Goal: Check status: Check status

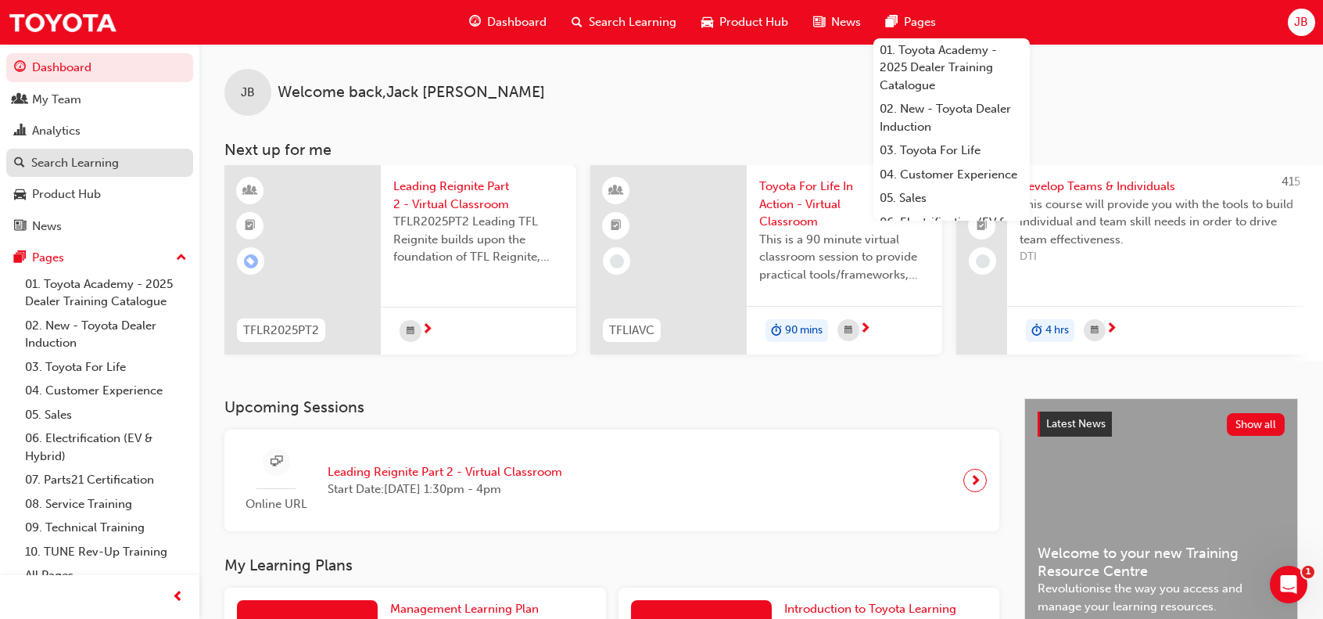
click at [82, 159] on div "Search Learning" at bounding box center [75, 163] width 88 height 18
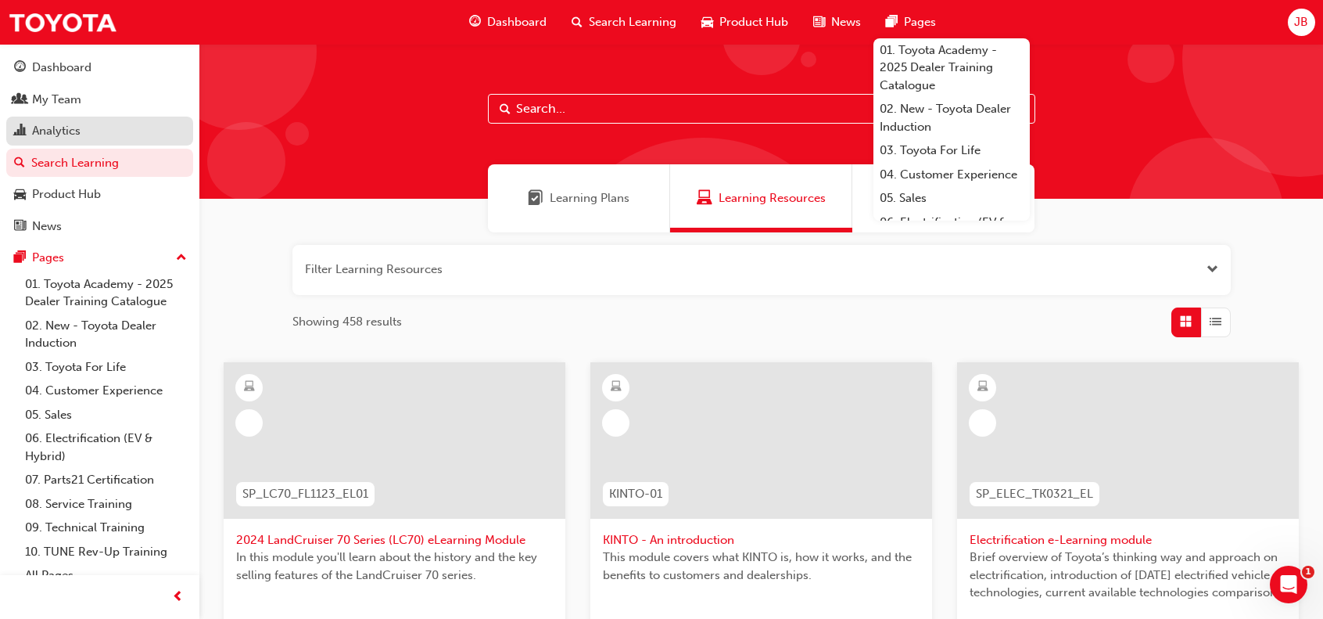
click at [76, 126] on div "Analytics" at bounding box center [56, 131] width 48 height 18
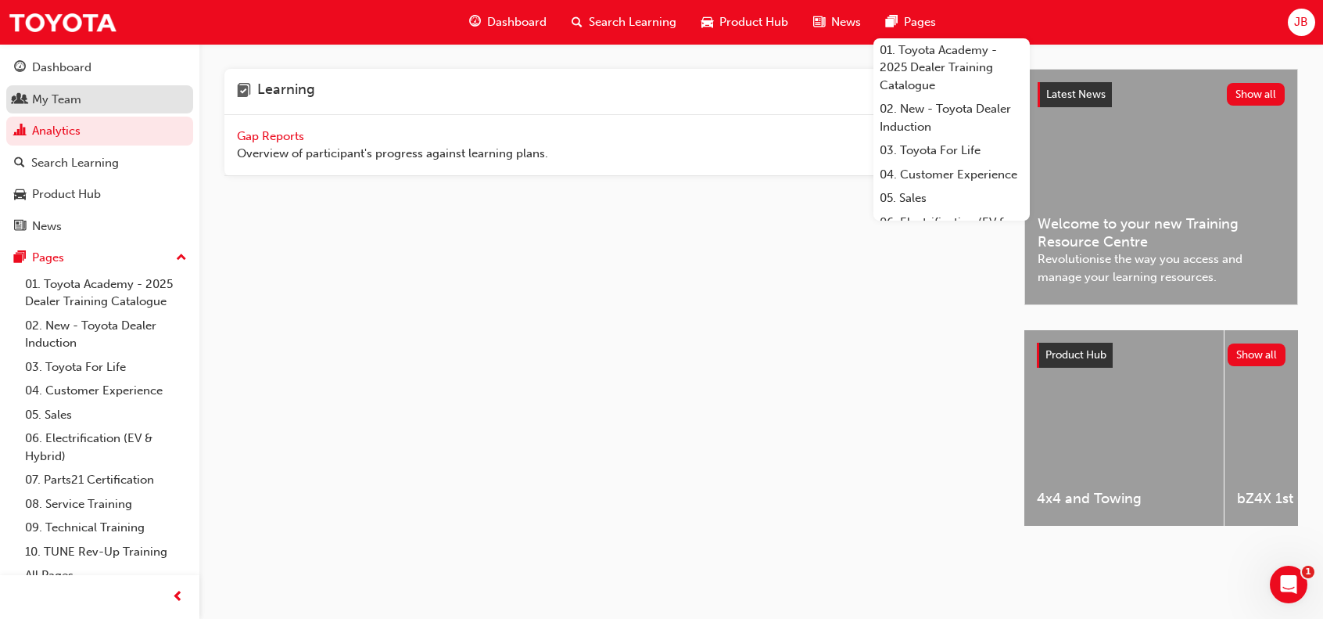
click at [77, 96] on div "My Team" at bounding box center [56, 100] width 49 height 18
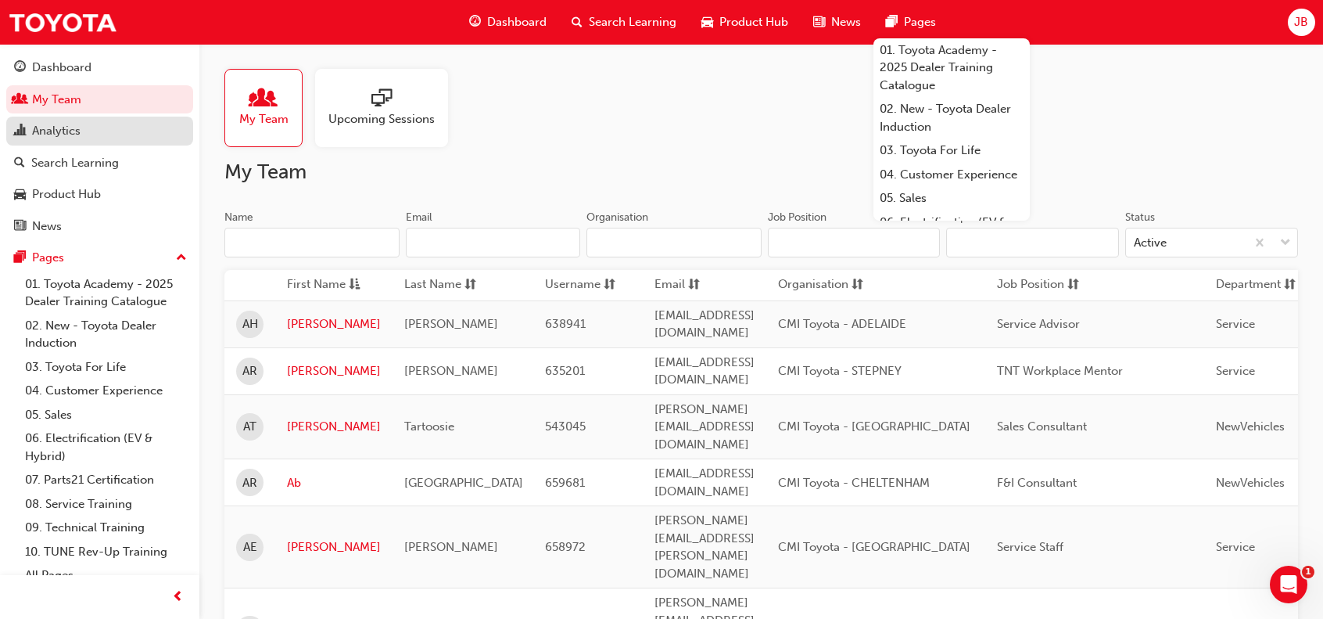
click at [61, 129] on div "Analytics" at bounding box center [56, 131] width 48 height 18
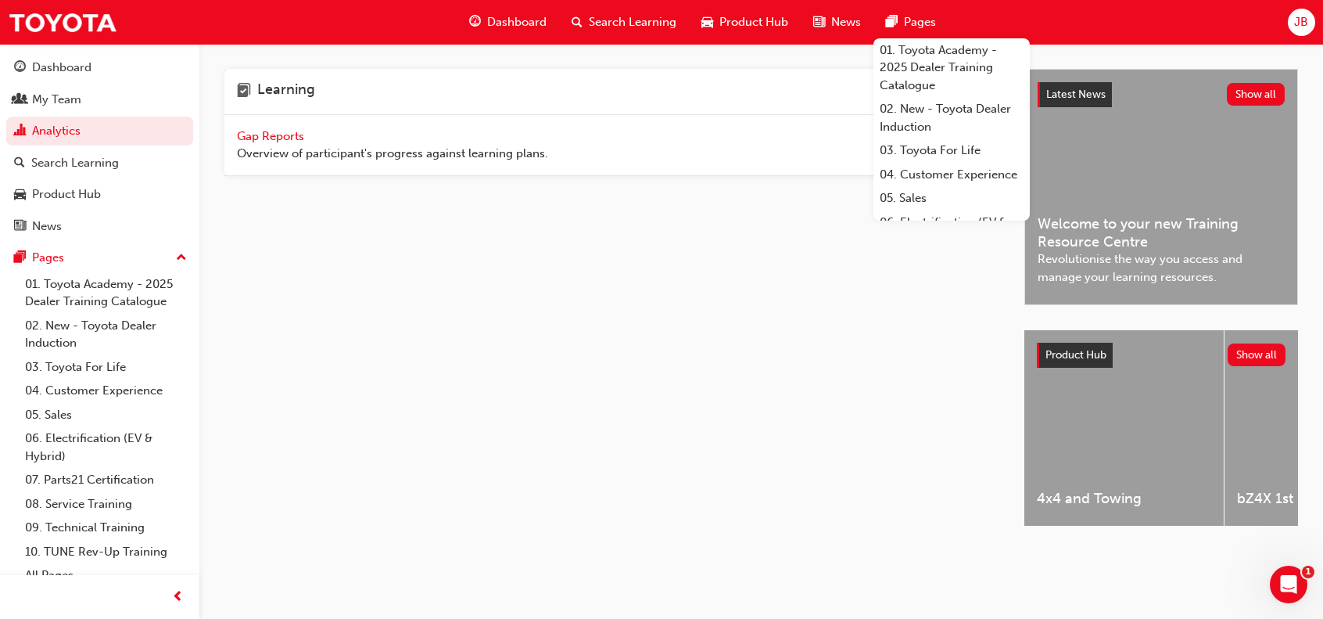
click at [271, 134] on span "Gap Reports" at bounding box center [272, 136] width 70 height 14
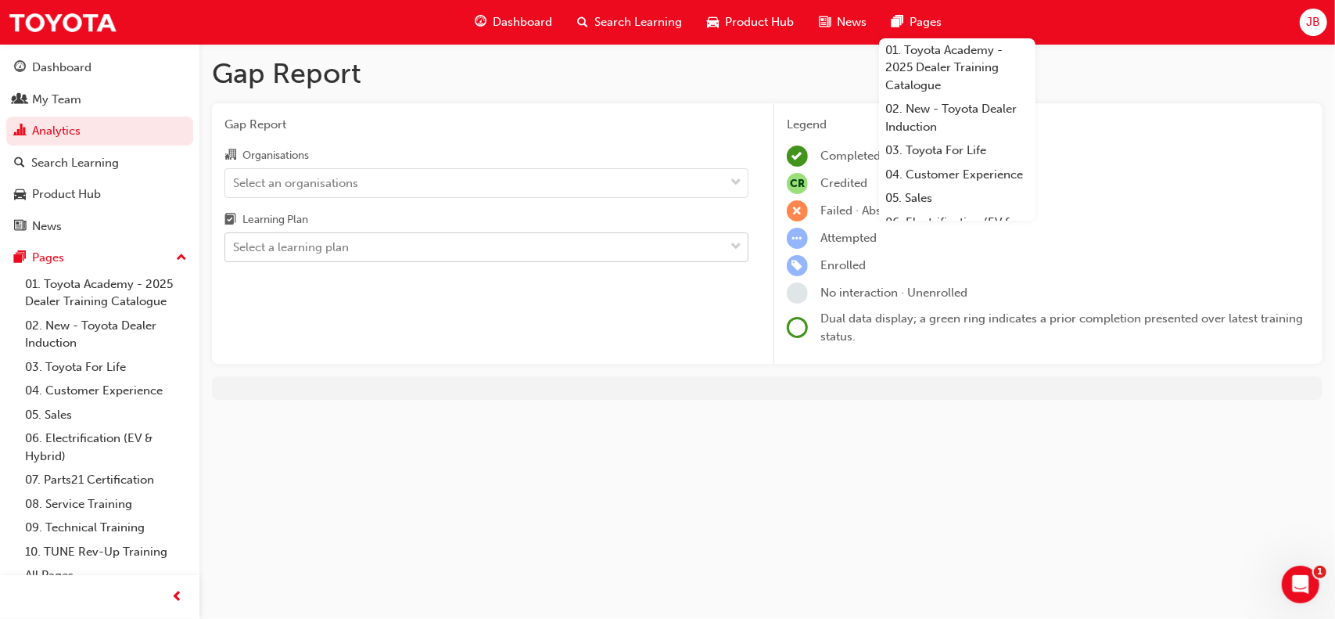
click at [282, 249] on div "Select a learning plan" at bounding box center [291, 248] width 116 height 18
click at [235, 249] on input "Learning Plan Select a learning plan" at bounding box center [234, 246] width 2 height 13
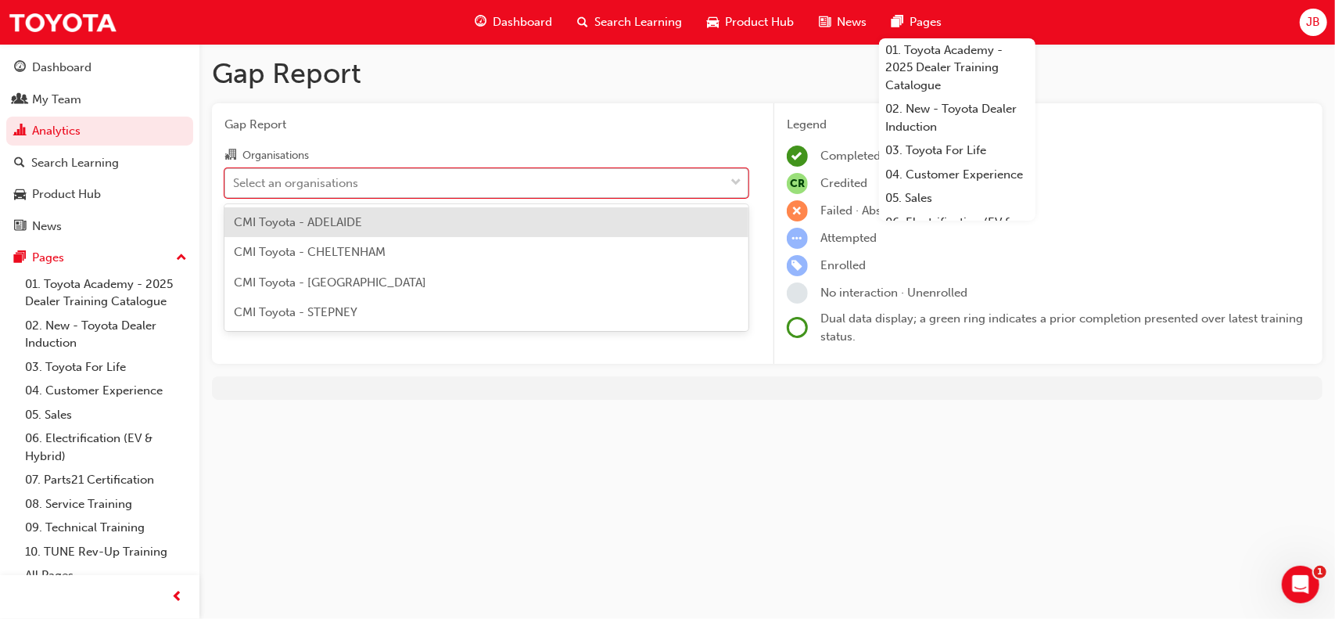
click at [302, 181] on div "Select an organisations" at bounding box center [295, 183] width 125 height 18
click at [235, 181] on input "Organisations option CMI Toyota - ADELAIDE focused, 1 of 4. 4 results available…" at bounding box center [234, 181] width 2 height 13
click at [345, 221] on span "CMI Toyota - ADELAIDE" at bounding box center [298, 222] width 128 height 14
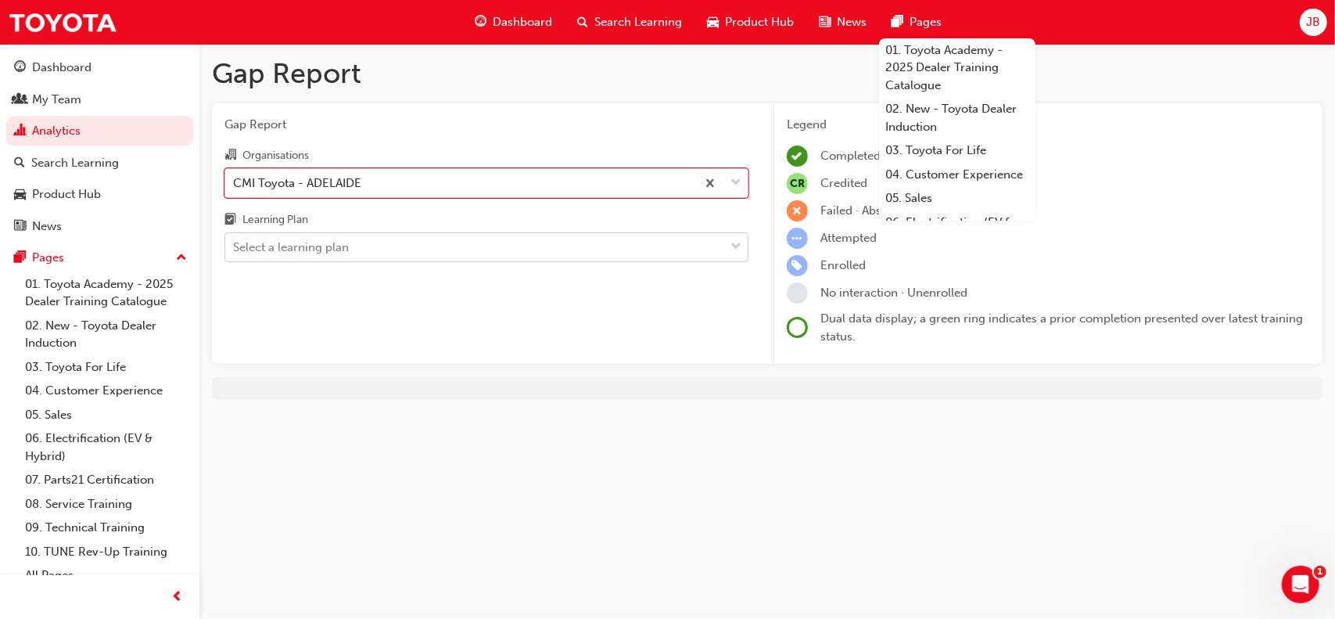
click at [325, 242] on div "Select a learning plan" at bounding box center [291, 248] width 116 height 18
click at [235, 242] on input "Learning Plan Select a learning plan" at bounding box center [234, 246] width 2 height 13
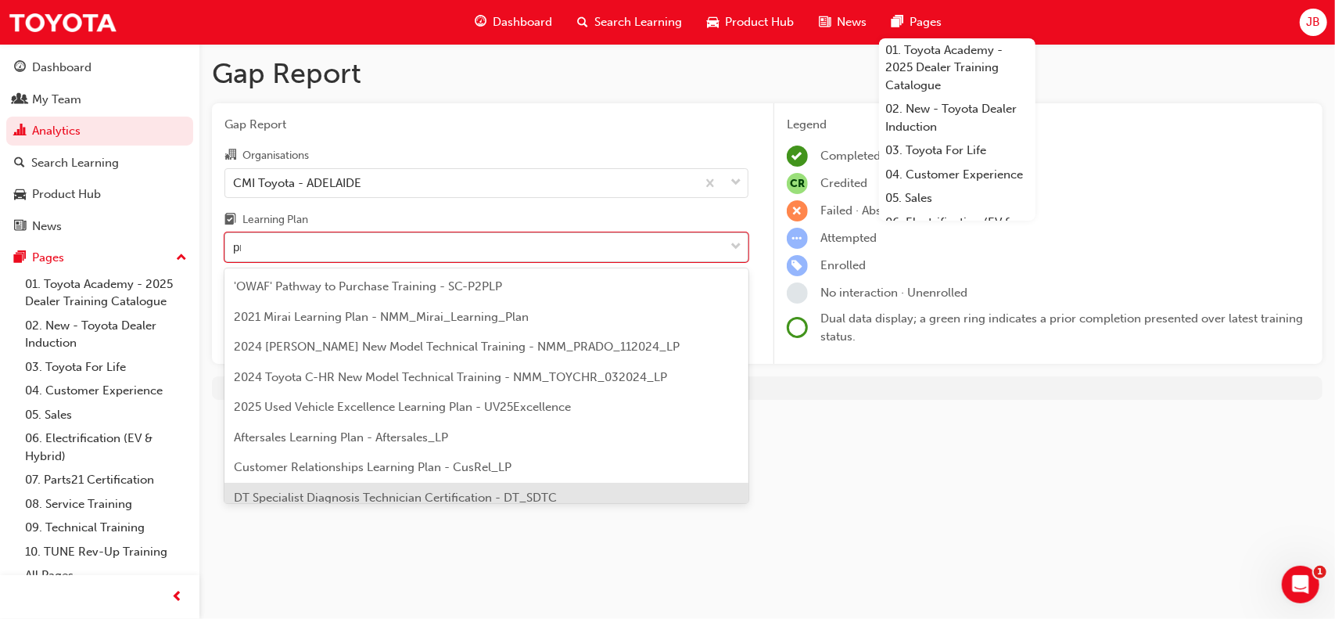
type input "pro"
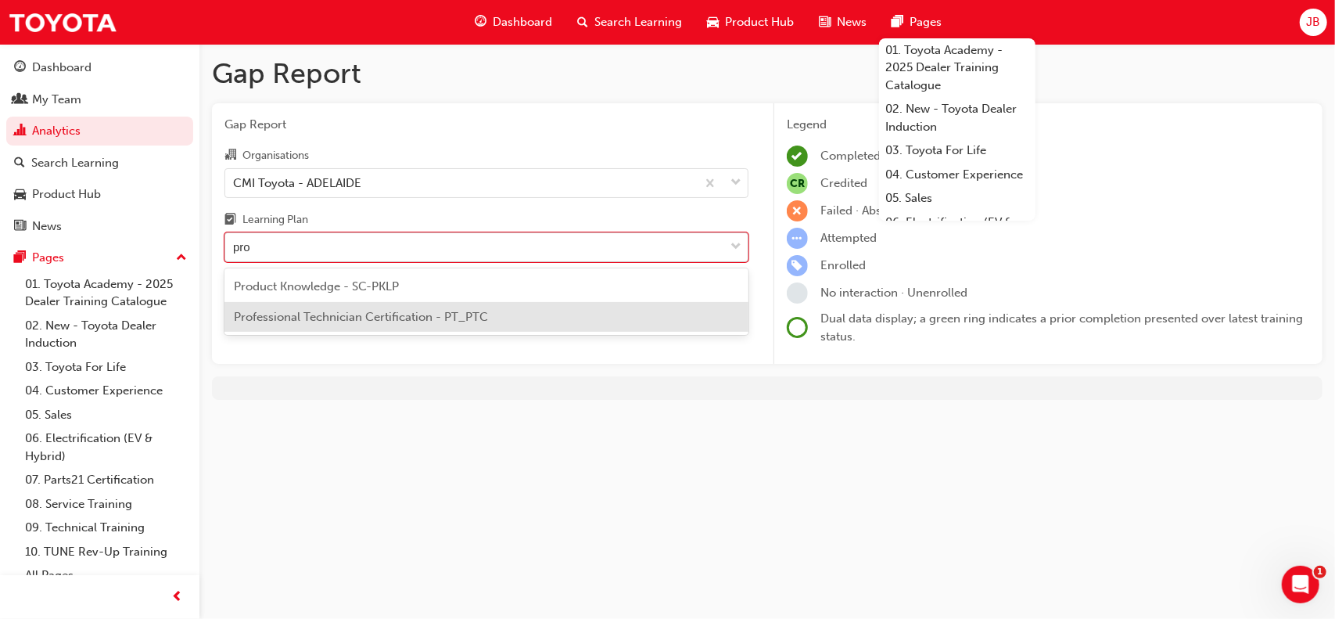
click at [375, 318] on span "Professional Technician Certification - PT_PTC" at bounding box center [361, 317] width 254 height 14
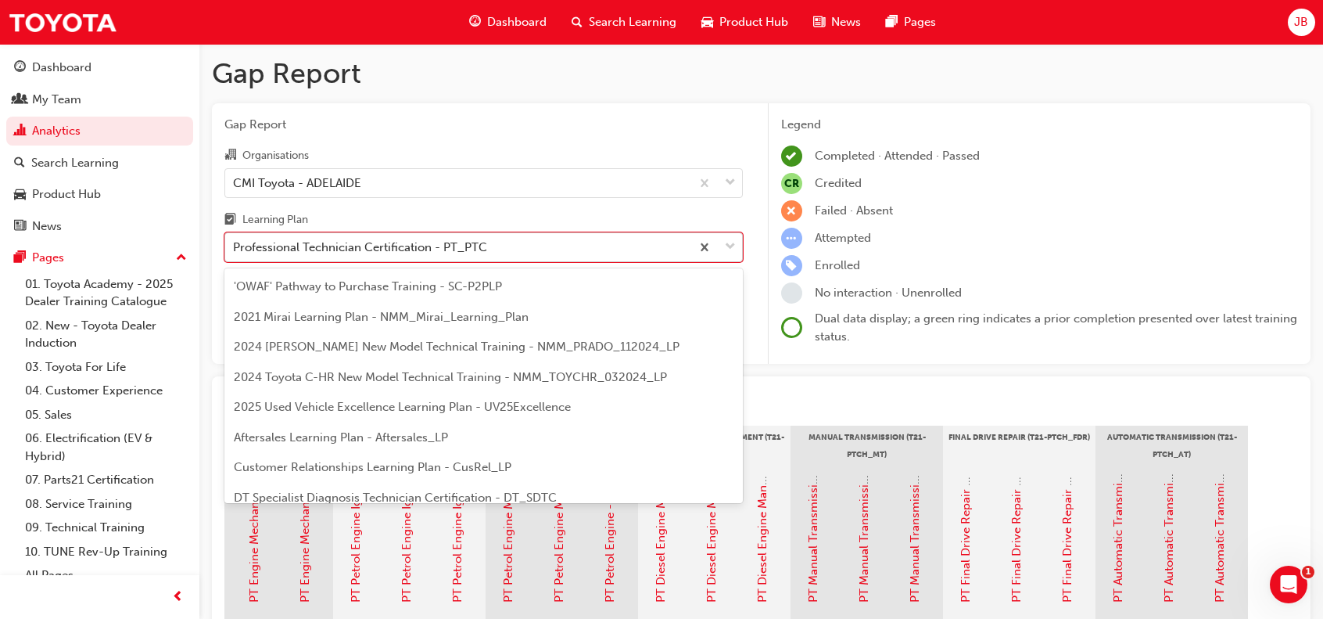
click at [430, 246] on div "Professional Technician Certification - PT_PTC" at bounding box center [360, 248] width 254 height 18
click at [235, 246] on input "Learning Plan option Professional Technician Certification - PT_PTC, selected. …" at bounding box center [234, 246] width 2 height 13
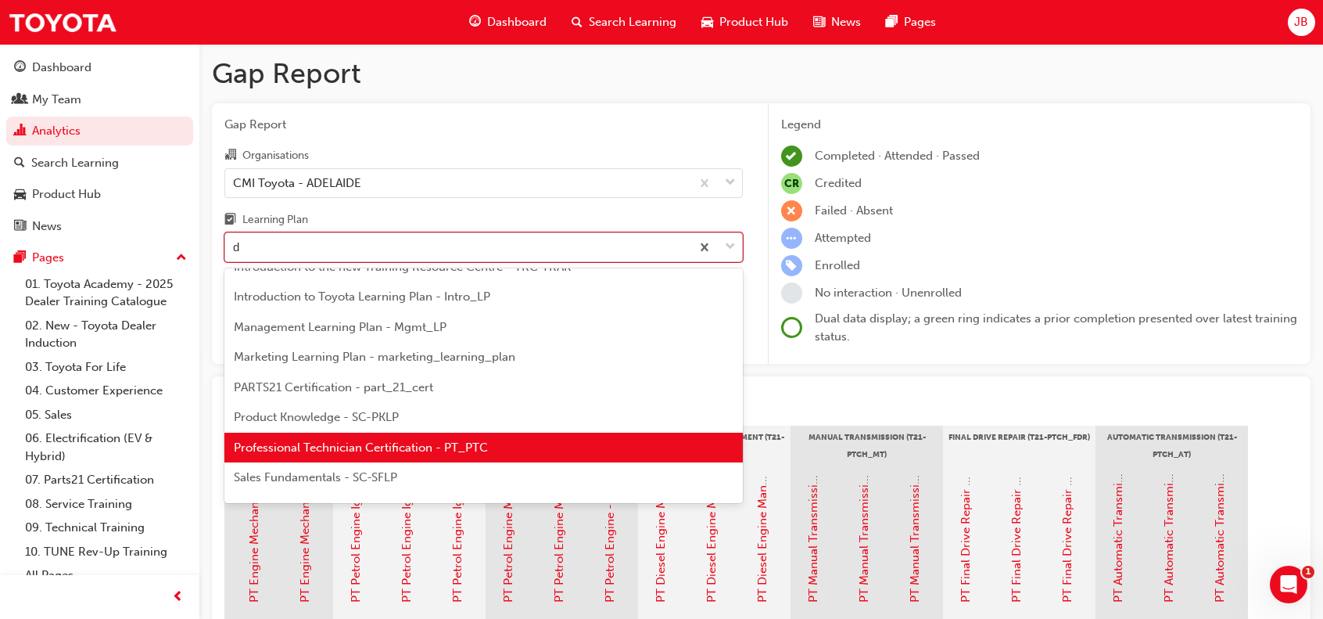
type input "dt"
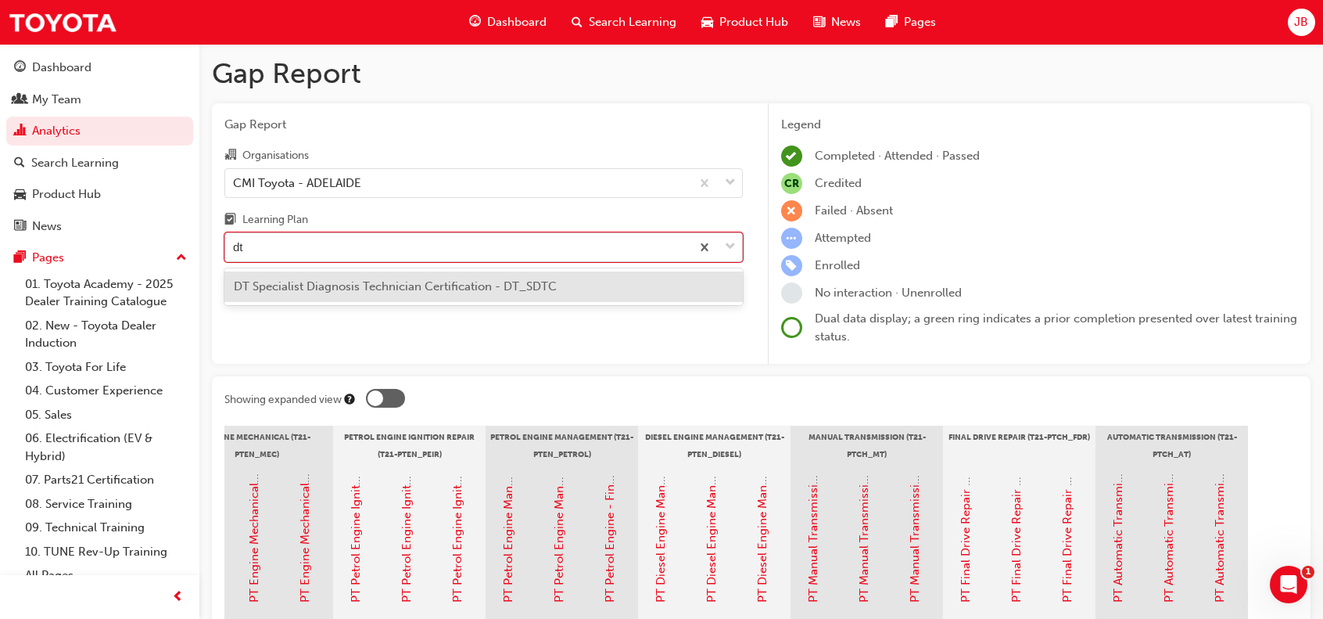
scroll to position [0, 0]
click at [429, 284] on span "DT Specialist Diagnosis Technician Certification - DT_SDTC" at bounding box center [395, 286] width 323 height 14
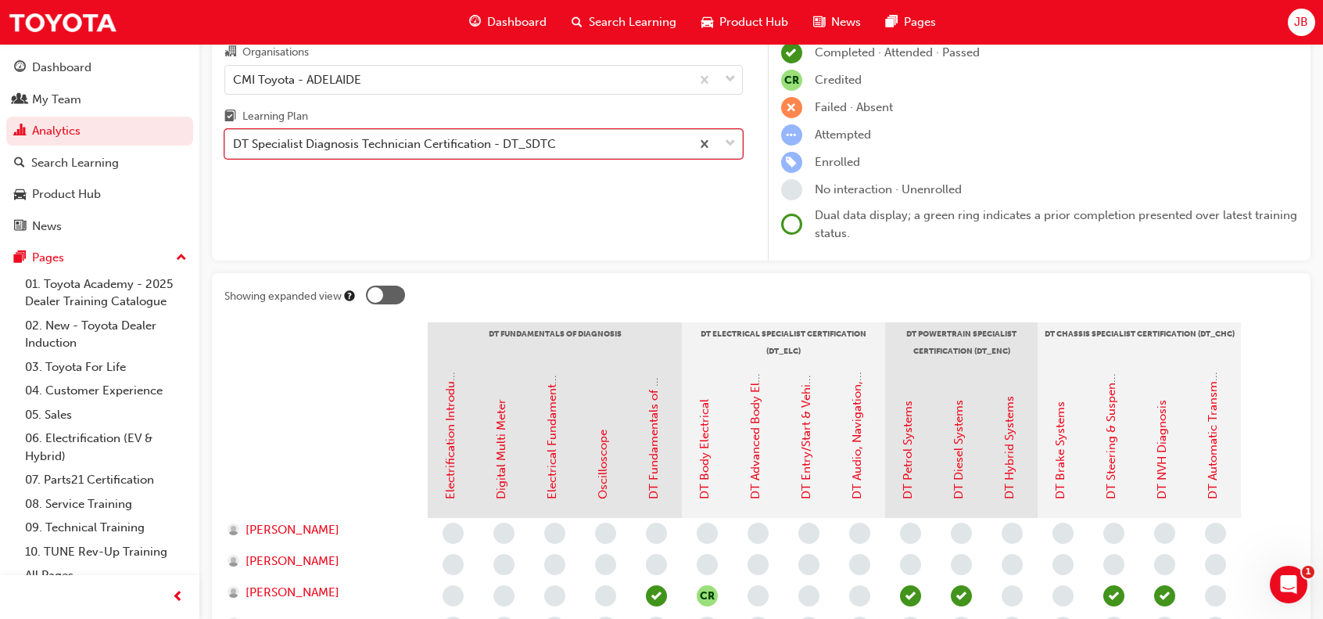
scroll to position [235, 0]
